Goal: Task Accomplishment & Management: Complete application form

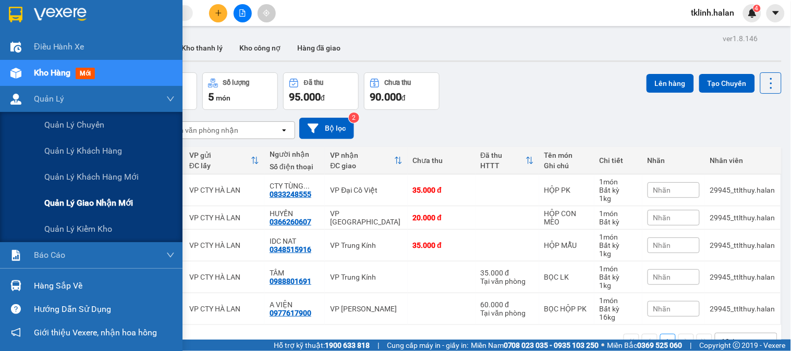
drag, startPoint x: 55, startPoint y: 201, endPoint x: 64, endPoint y: 199, distance: 9.6
click at [56, 201] on span "Quản lý giao nhận mới" at bounding box center [88, 203] width 89 height 13
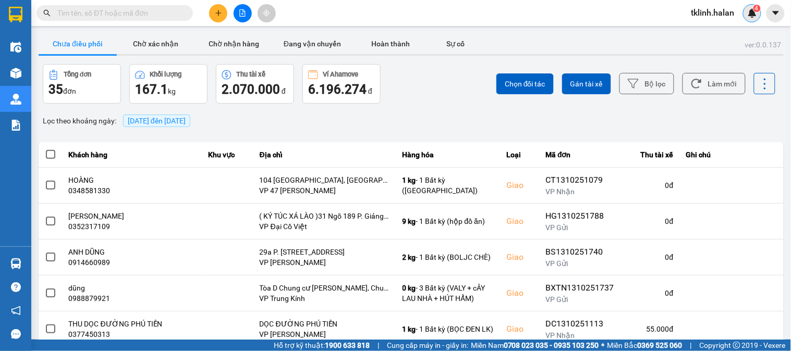
click at [760, 16] on div "4" at bounding box center [752, 13] width 18 height 18
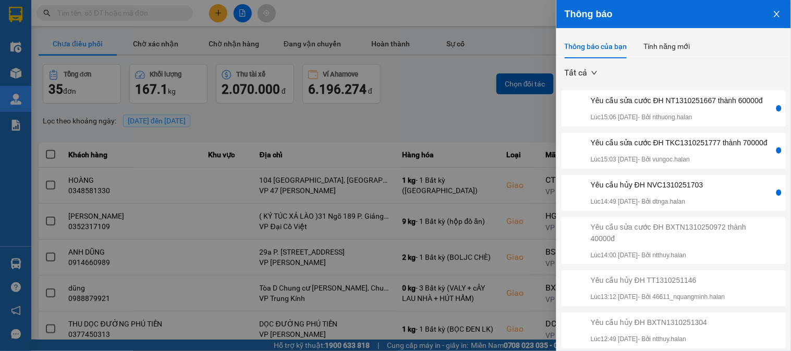
click at [695, 149] on div "Yêu cầu sửa cước ĐH TKC1310251777 thành 70000đ" at bounding box center [679, 142] width 177 height 11
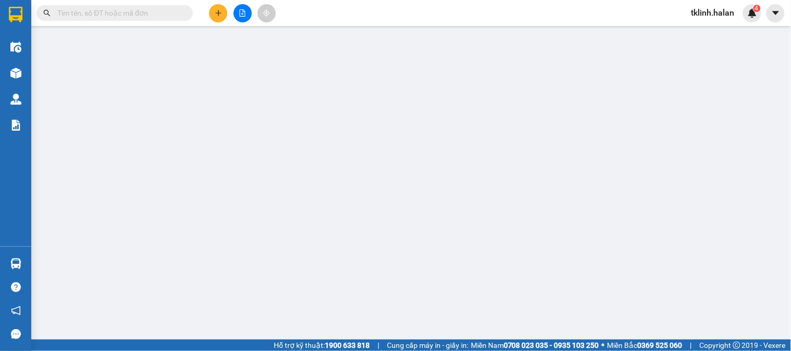
type input "0948367997"
type input "[PERSON_NAME]"
type input "0877345678"
type input "[PERSON_NAME]CÔNG"
type input "0"
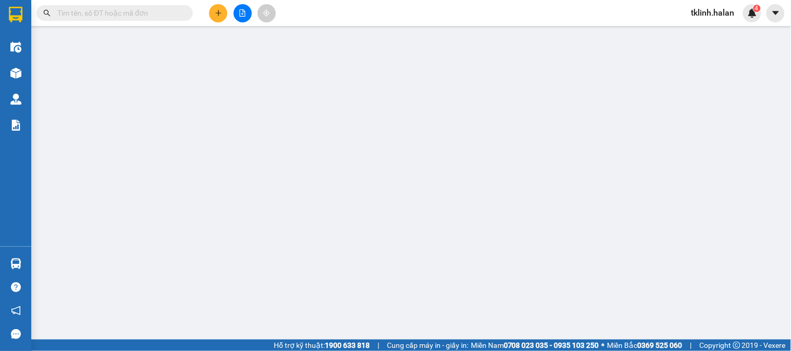
type input "40.000"
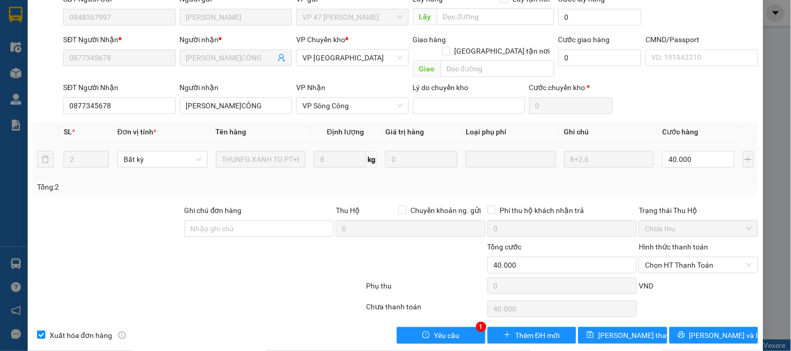
scroll to position [103, 0]
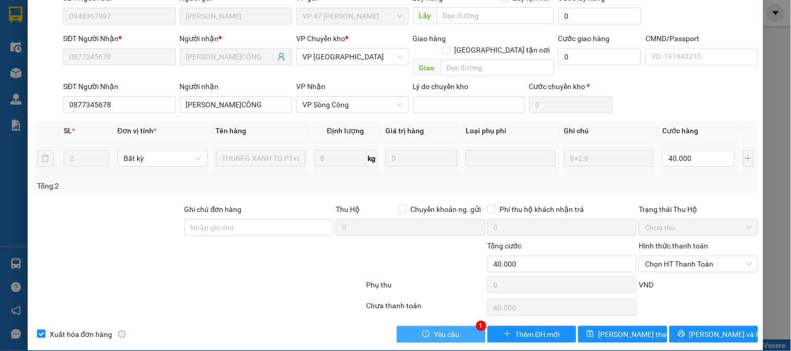
click at [455, 326] on button "Yêu cầu" at bounding box center [441, 334] width 89 height 17
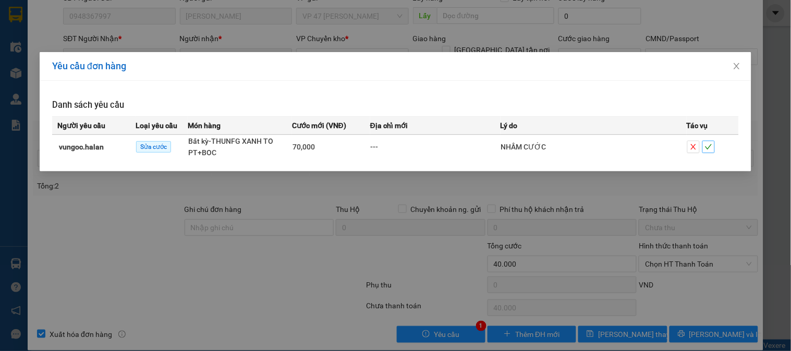
click at [708, 145] on icon "check" at bounding box center [708, 146] width 7 height 7
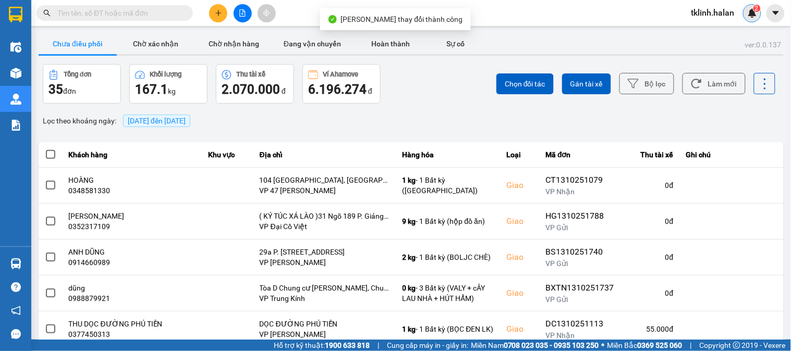
click at [754, 14] on img at bounding box center [752, 12] width 9 height 9
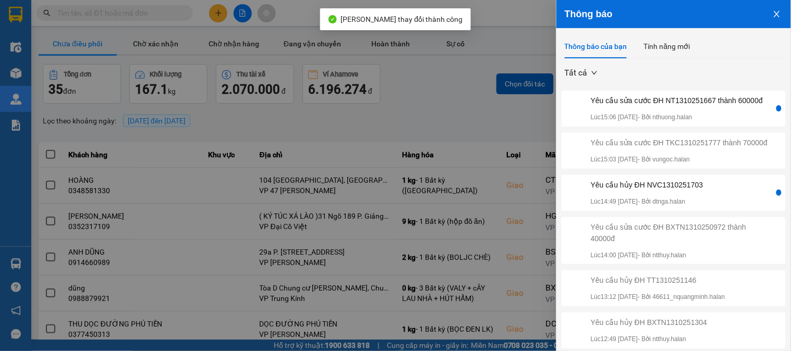
click at [712, 122] on div "Yêu cầu sửa cước ĐH NT1310251667 thành 60000đ Lúc 15:06 [DATE] - Bởi nthuong.ha…" at bounding box center [677, 109] width 172 height 28
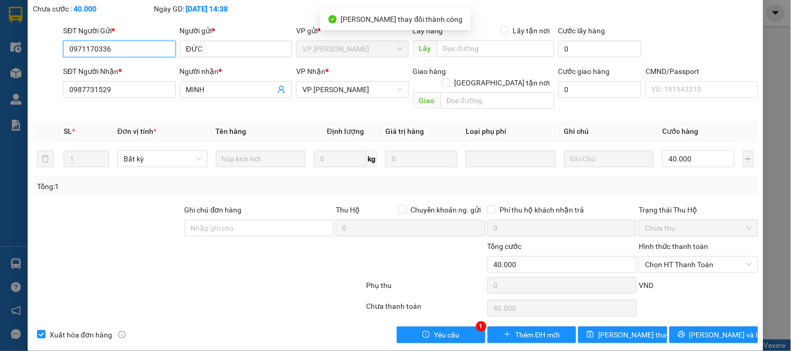
scroll to position [71, 0]
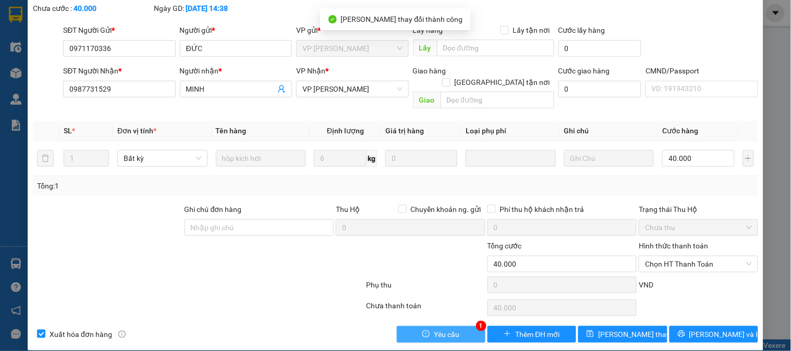
click at [434, 329] on span "Yêu cầu" at bounding box center [447, 334] width 26 height 11
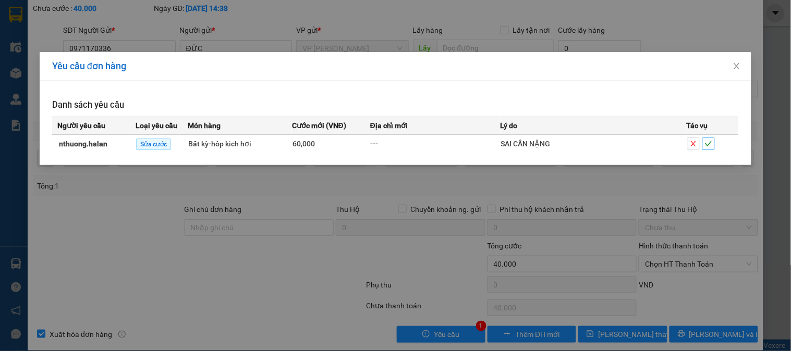
click at [713, 149] on button "button" at bounding box center [708, 144] width 13 height 13
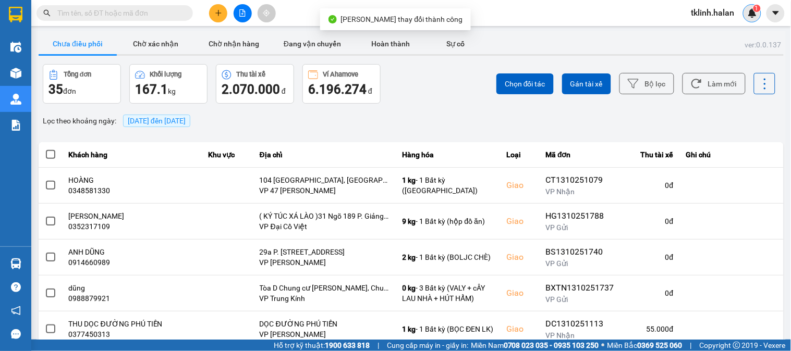
click at [753, 17] on div "1" at bounding box center [752, 13] width 18 height 18
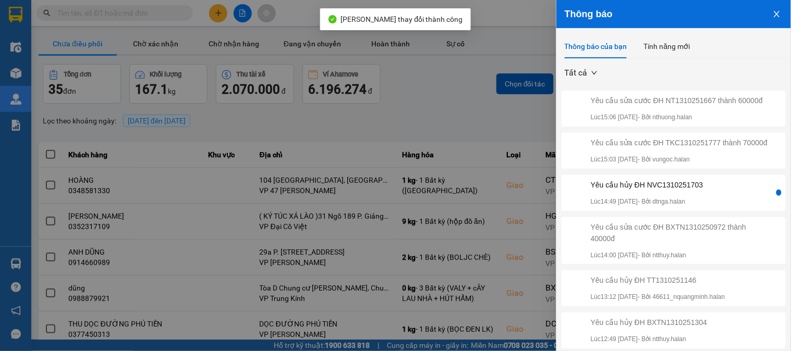
click at [750, 207] on div "Yêu cầu hủy ĐH NVC1310251703 Lúc 14:49 [DATE] - Bởi dtnga.halan" at bounding box center [669, 193] width 211 height 28
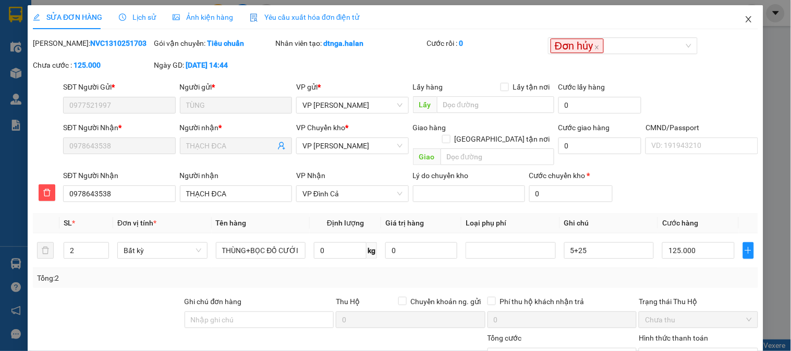
click at [745, 19] on icon "close" at bounding box center [749, 19] width 8 height 8
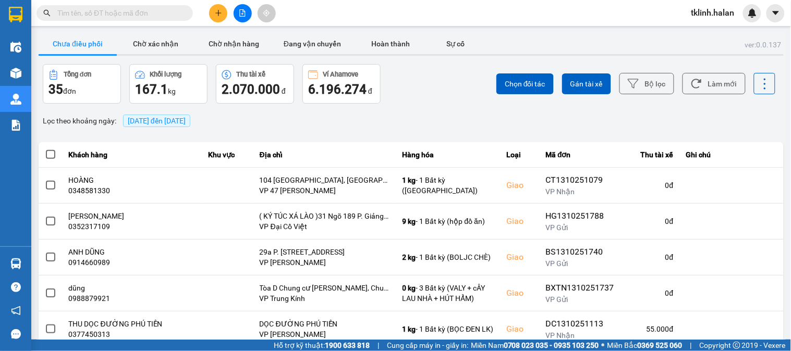
click at [169, 19] on span at bounding box center [115, 13] width 156 height 16
click at [173, 13] on input "text" at bounding box center [118, 12] width 123 height 11
paste input "0977521997"
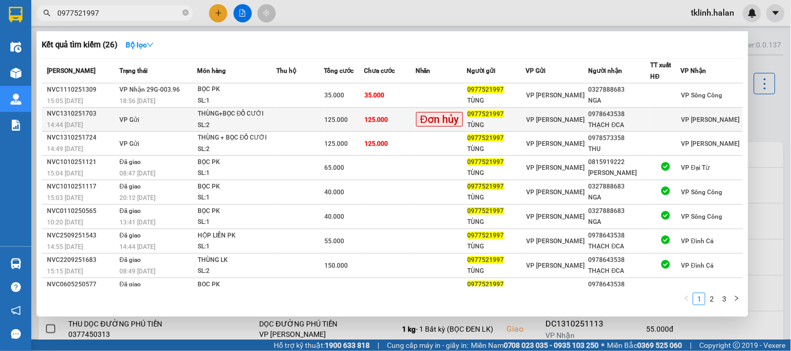
type input "0977521997"
click at [407, 115] on td "125.000" at bounding box center [389, 120] width 51 height 24
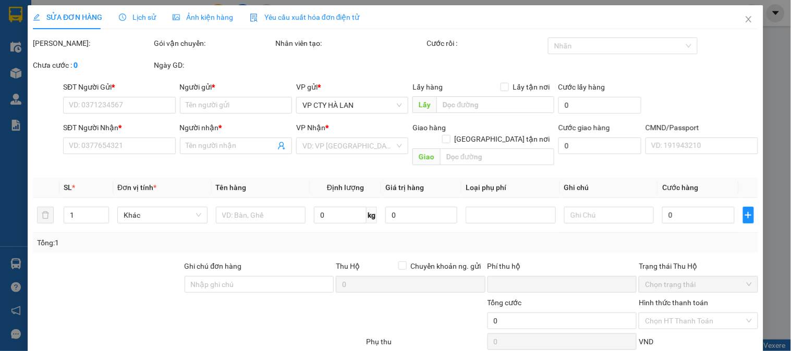
type input "0977521997"
type input "TÙNG"
type input "0978643538"
type input "THẠCH ĐCA"
type input "0"
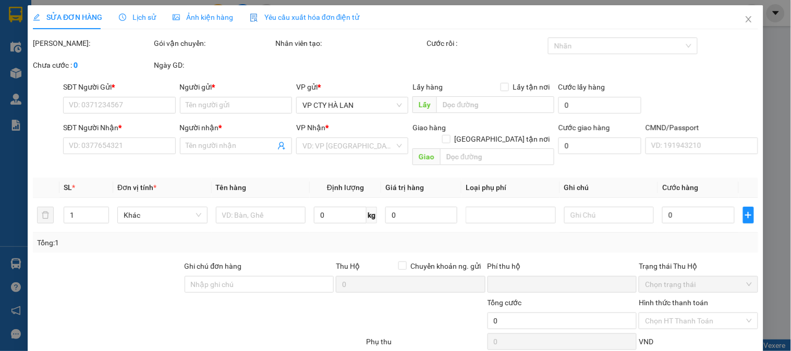
type input "125.000"
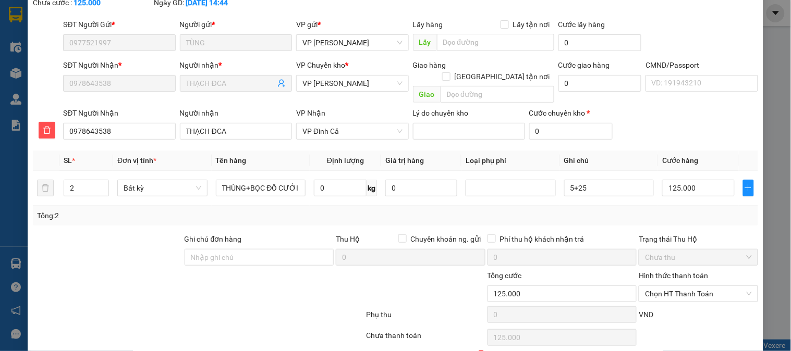
scroll to position [92, 0]
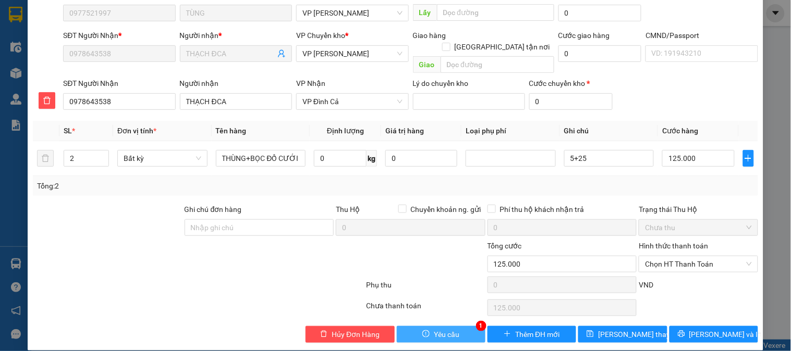
click at [441, 329] on span "Yêu cầu" at bounding box center [447, 334] width 26 height 11
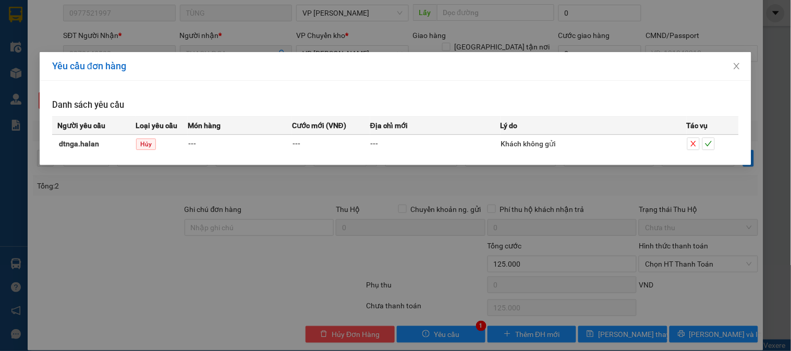
click at [716, 145] on div at bounding box center [712, 144] width 51 height 13
click at [712, 143] on icon "check" at bounding box center [708, 143] width 7 height 7
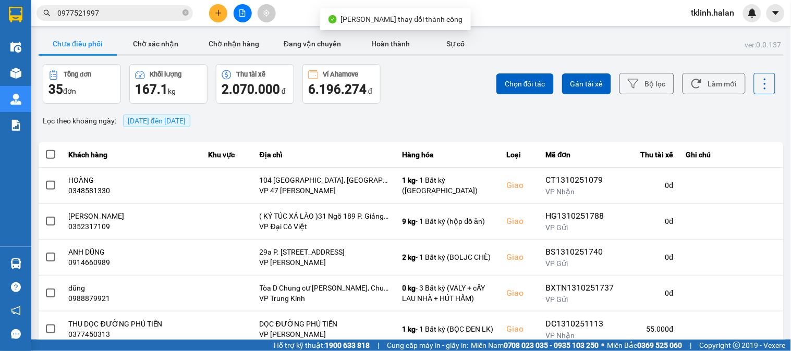
click at [414, 79] on div "Chọn đối tác Gán tài xế Bộ lọc Làm mới" at bounding box center [592, 84] width 367 height 40
click at [150, 15] on input "0977521997" at bounding box center [118, 12] width 123 height 11
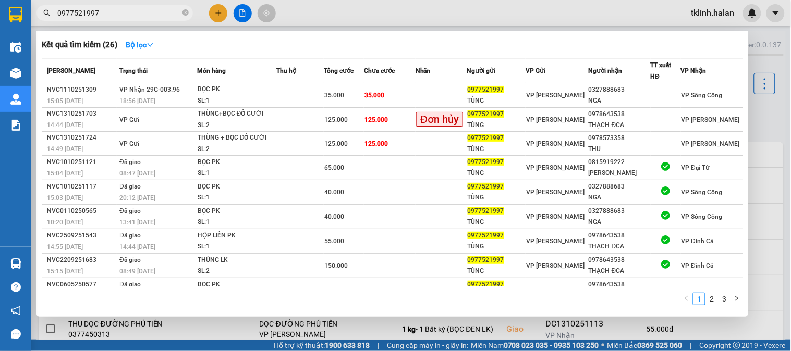
click at [410, 25] on div at bounding box center [395, 175] width 791 height 351
